Goal: Find specific page/section: Find specific page/section

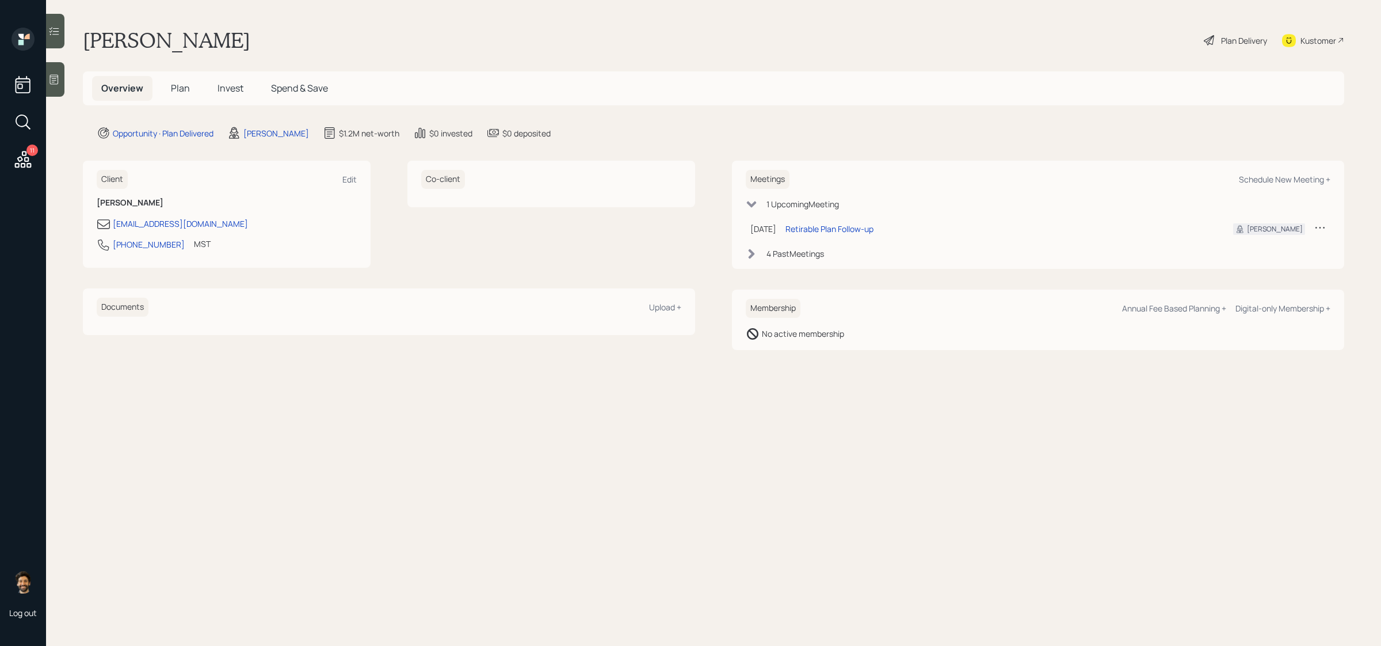
click at [182, 93] on span "Plan" at bounding box center [180, 88] width 19 height 13
